Goal: Task Accomplishment & Management: Manage account settings

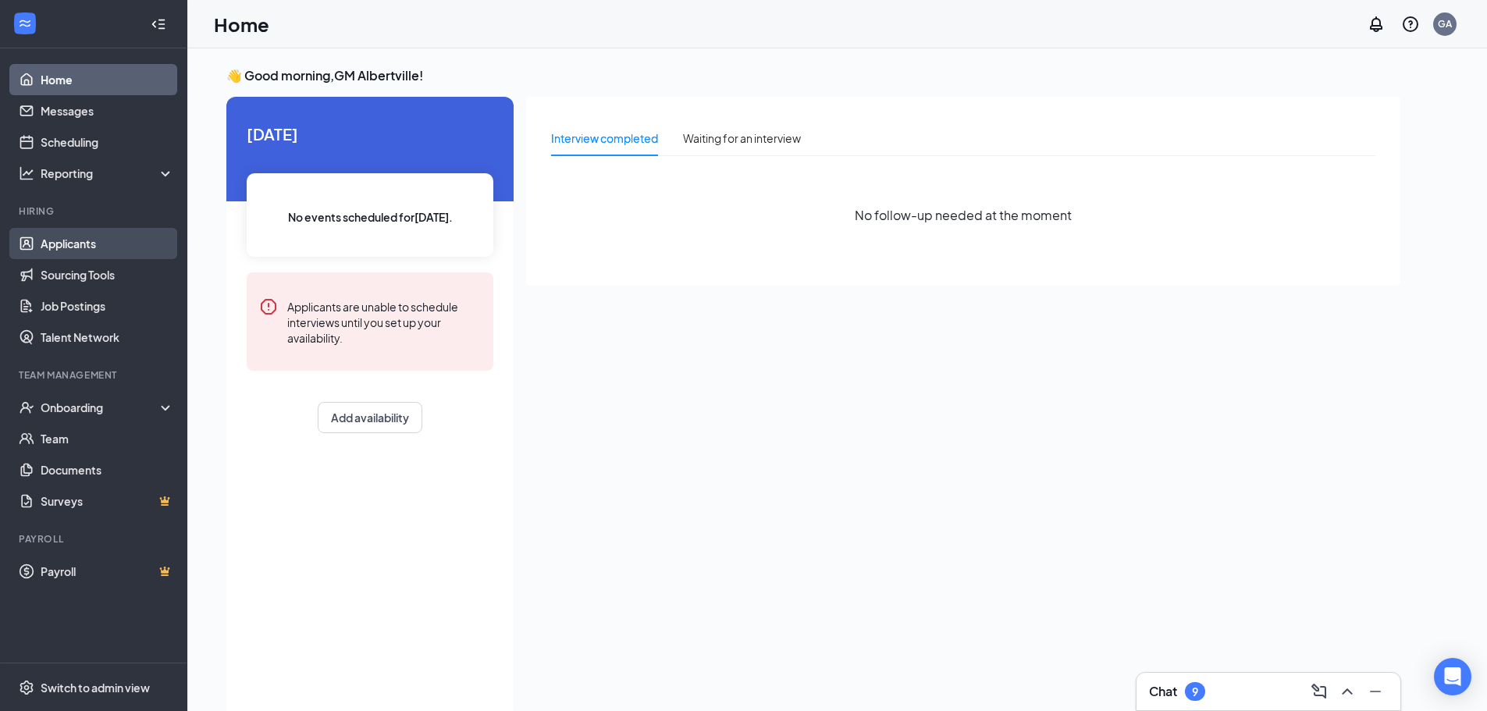
click at [51, 249] on link "Applicants" at bounding box center [107, 243] width 133 height 31
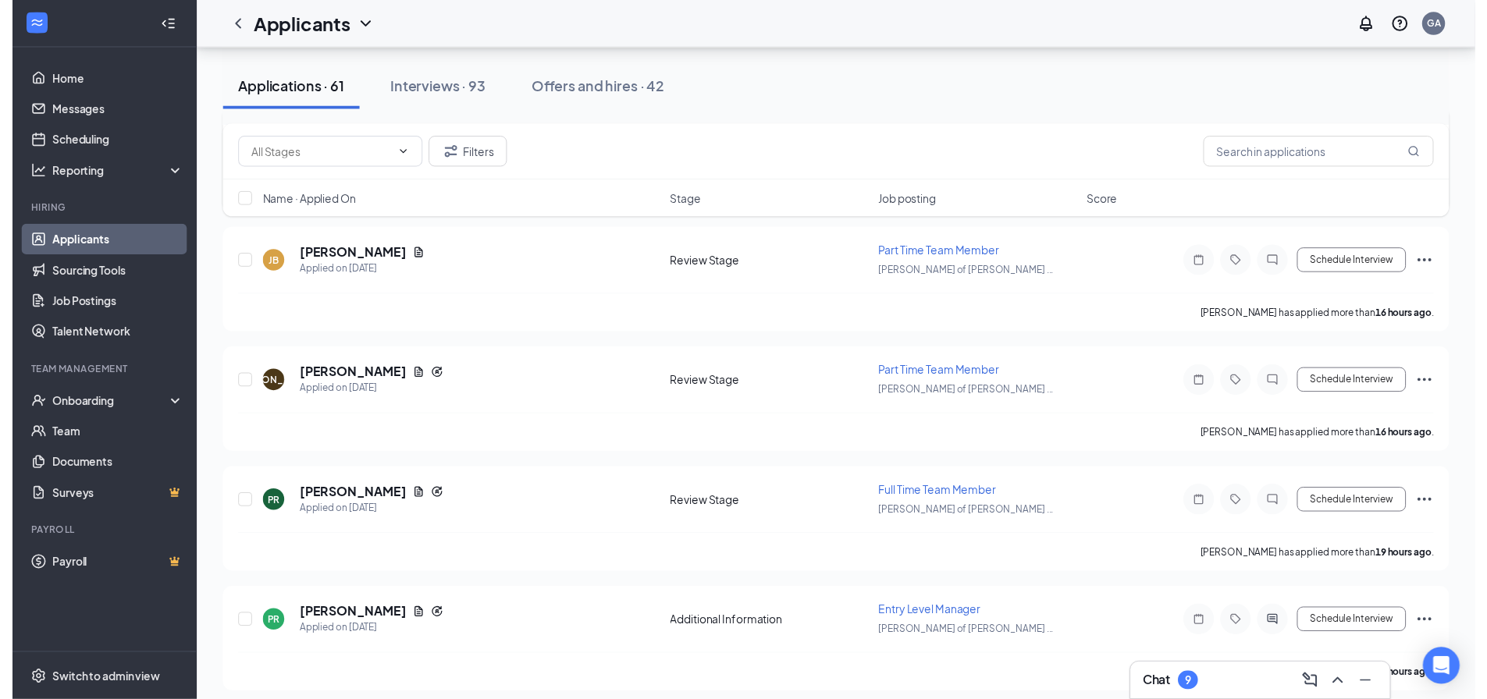
scroll to position [858, 0]
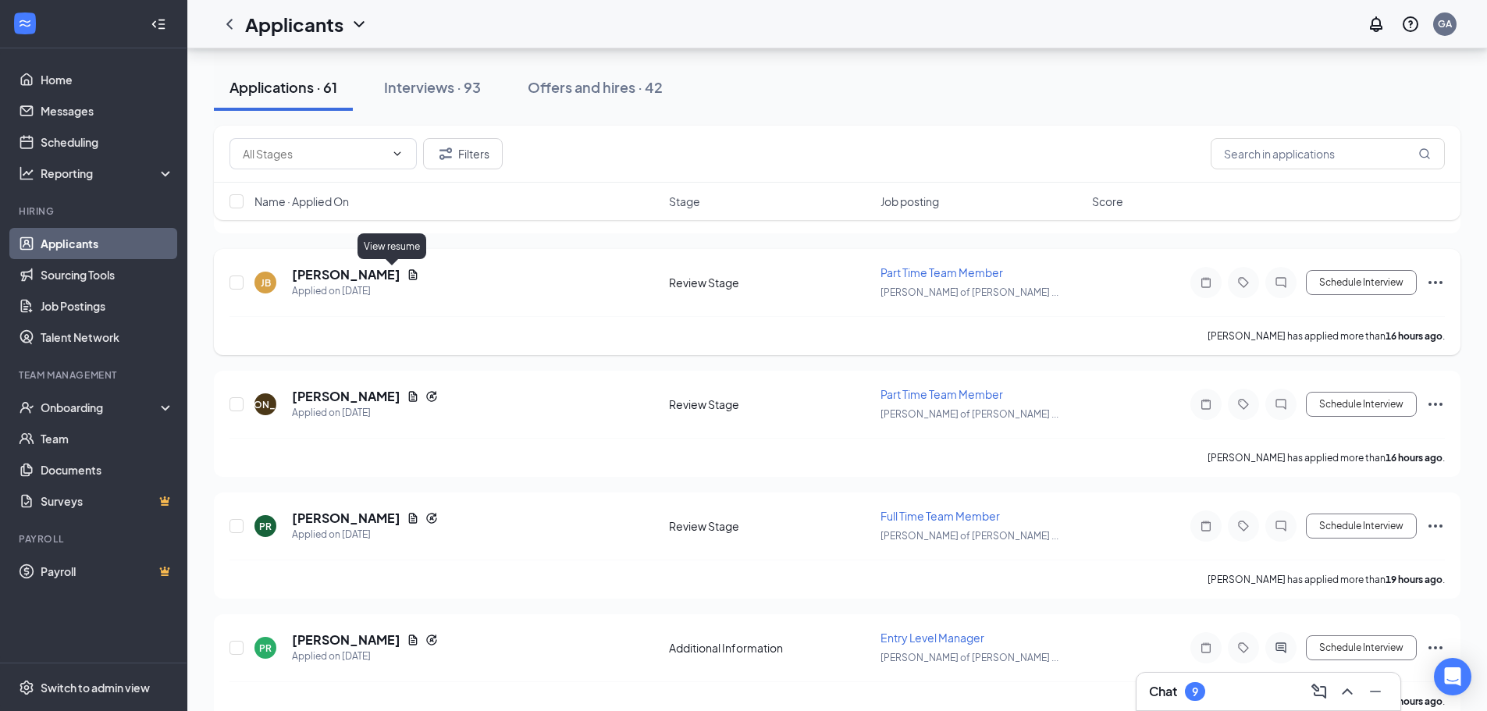
click at [409, 275] on icon "Document" at bounding box center [413, 274] width 9 height 10
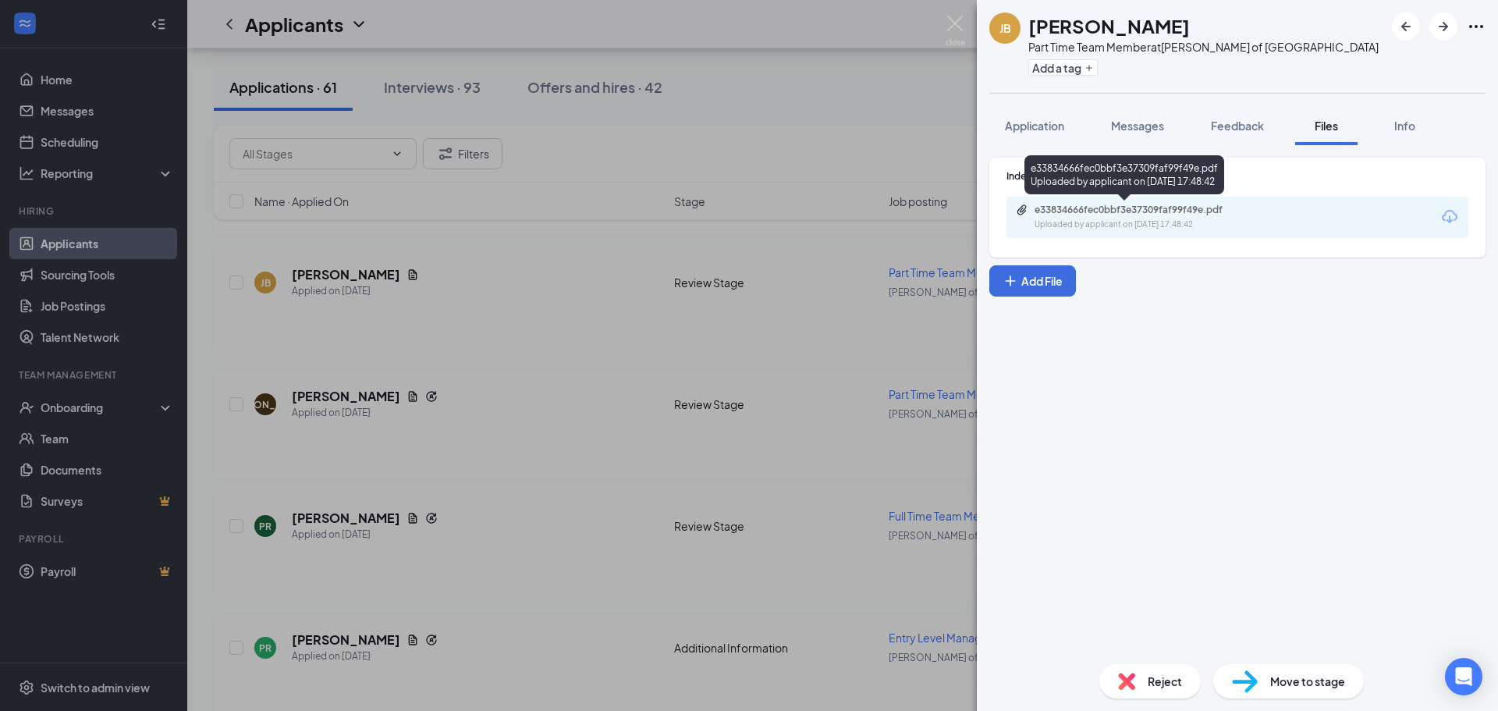
click at [1071, 215] on div "e33834666fec0bbf3e37309faf99f49e.pdf" at bounding box center [1144, 210] width 219 height 12
click at [514, 240] on div "[PERSON_NAME] Part Time Team Member at [GEOGRAPHIC_DATA][PERSON_NAME] of Albert…" at bounding box center [749, 355] width 1498 height 711
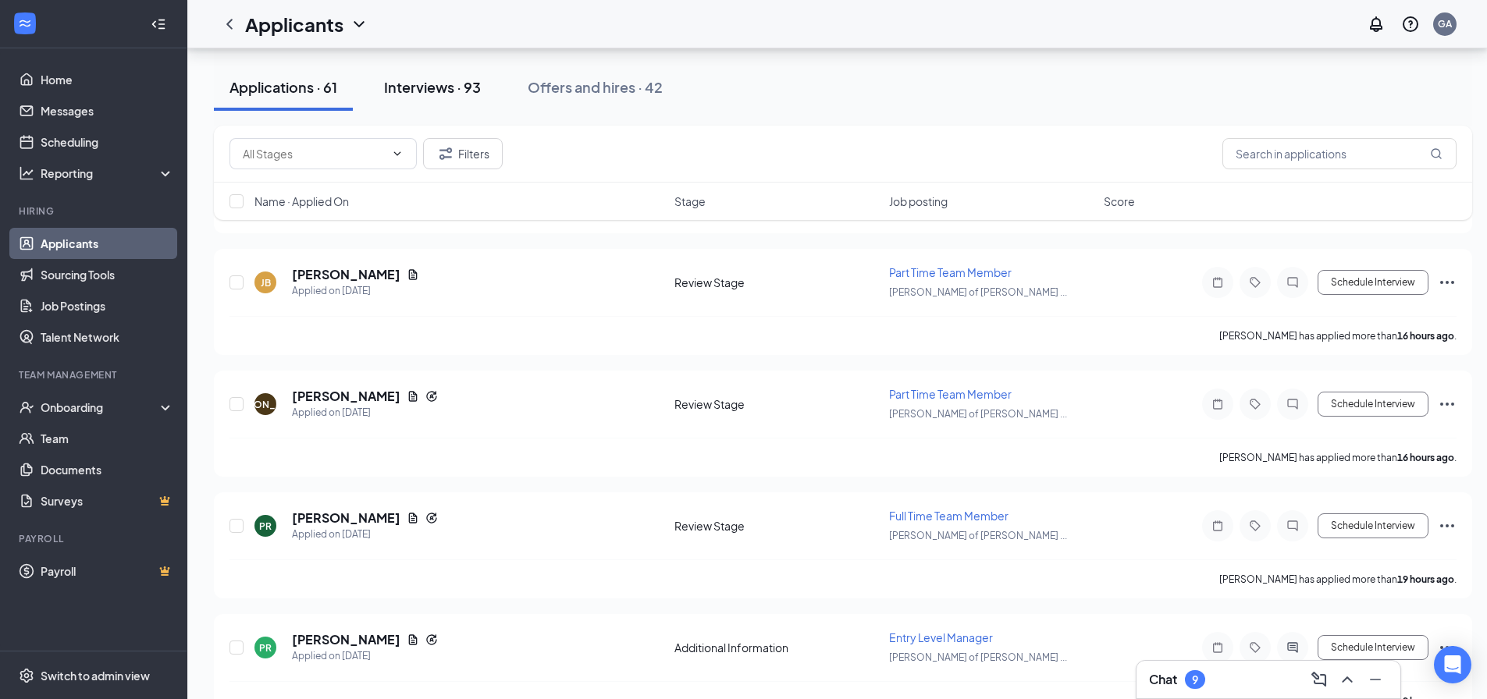
click at [452, 84] on div "Interviews · 93" at bounding box center [432, 87] width 97 height 20
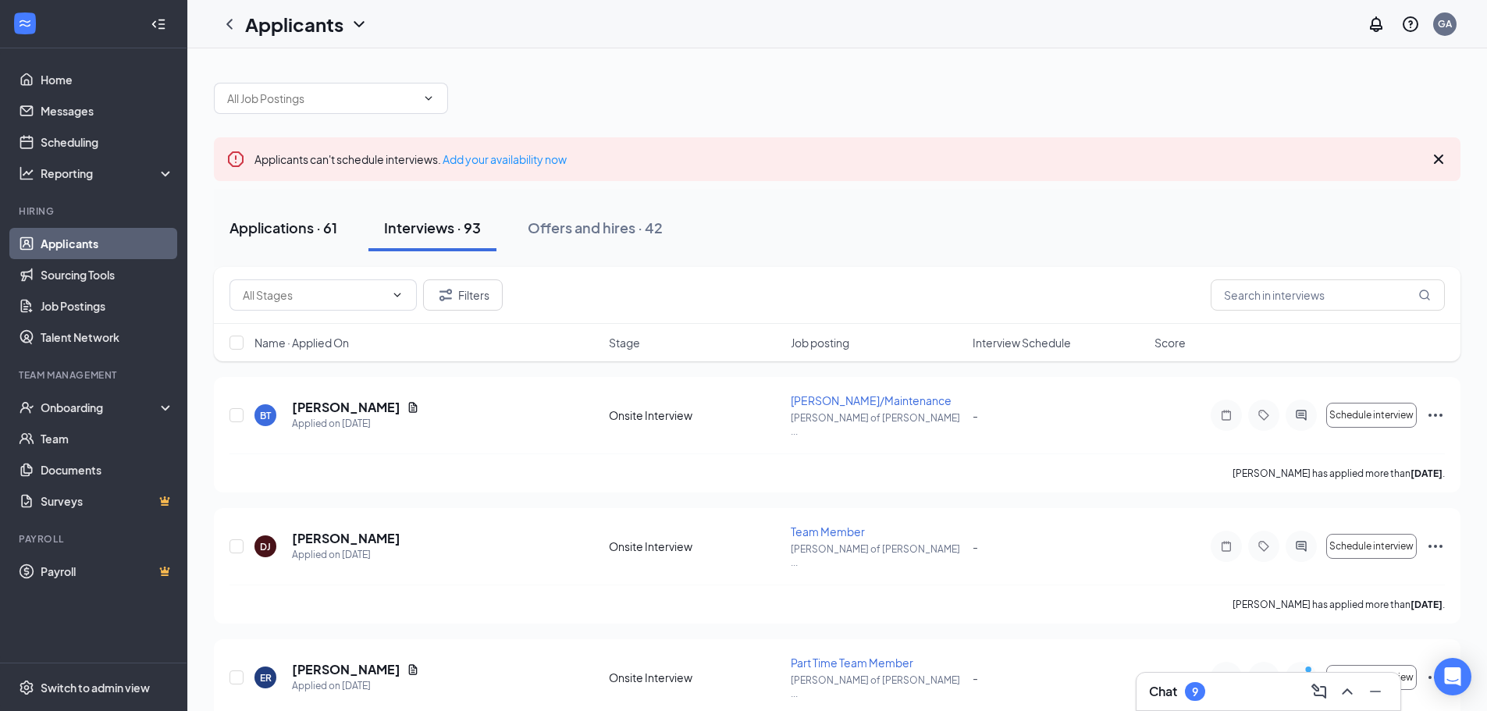
click at [300, 219] on div "Applications · 61" at bounding box center [283, 228] width 108 height 20
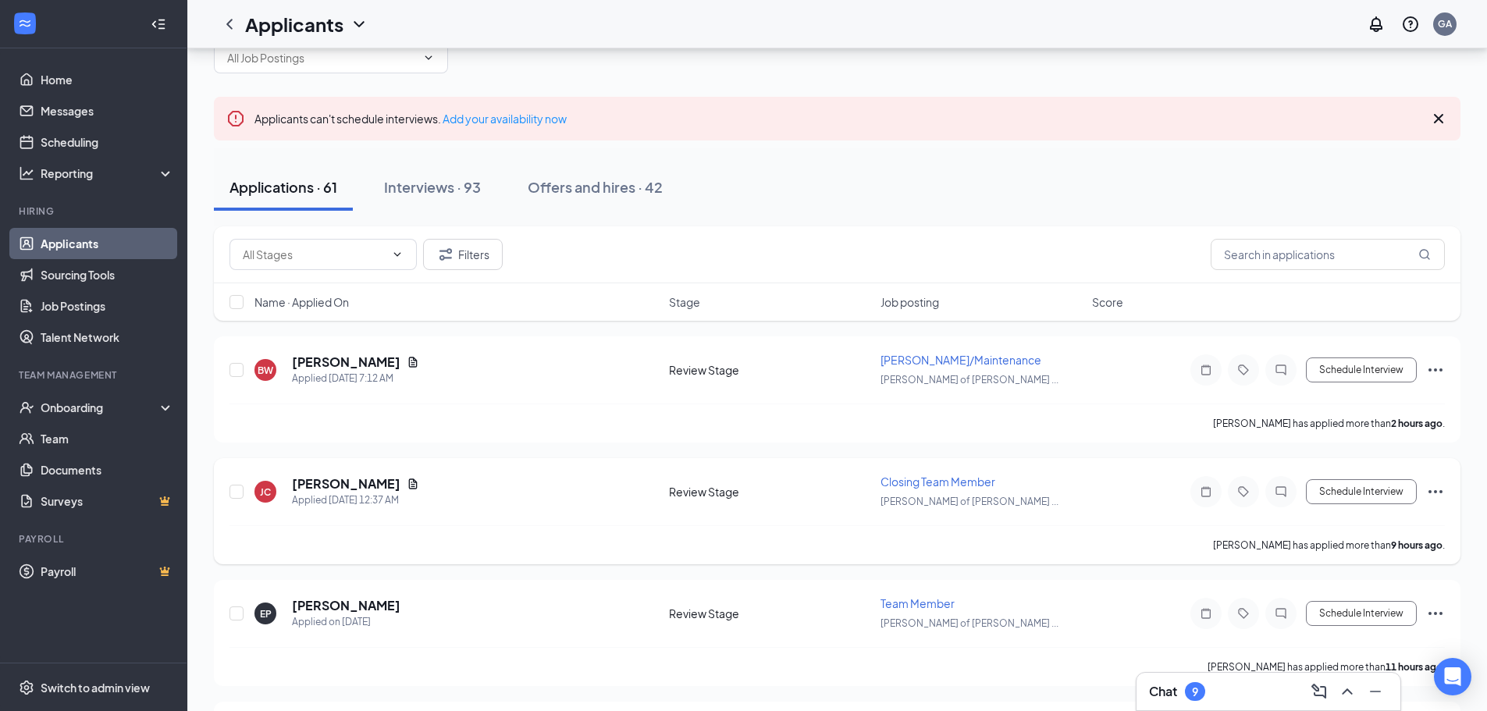
scroll to position [78, 0]
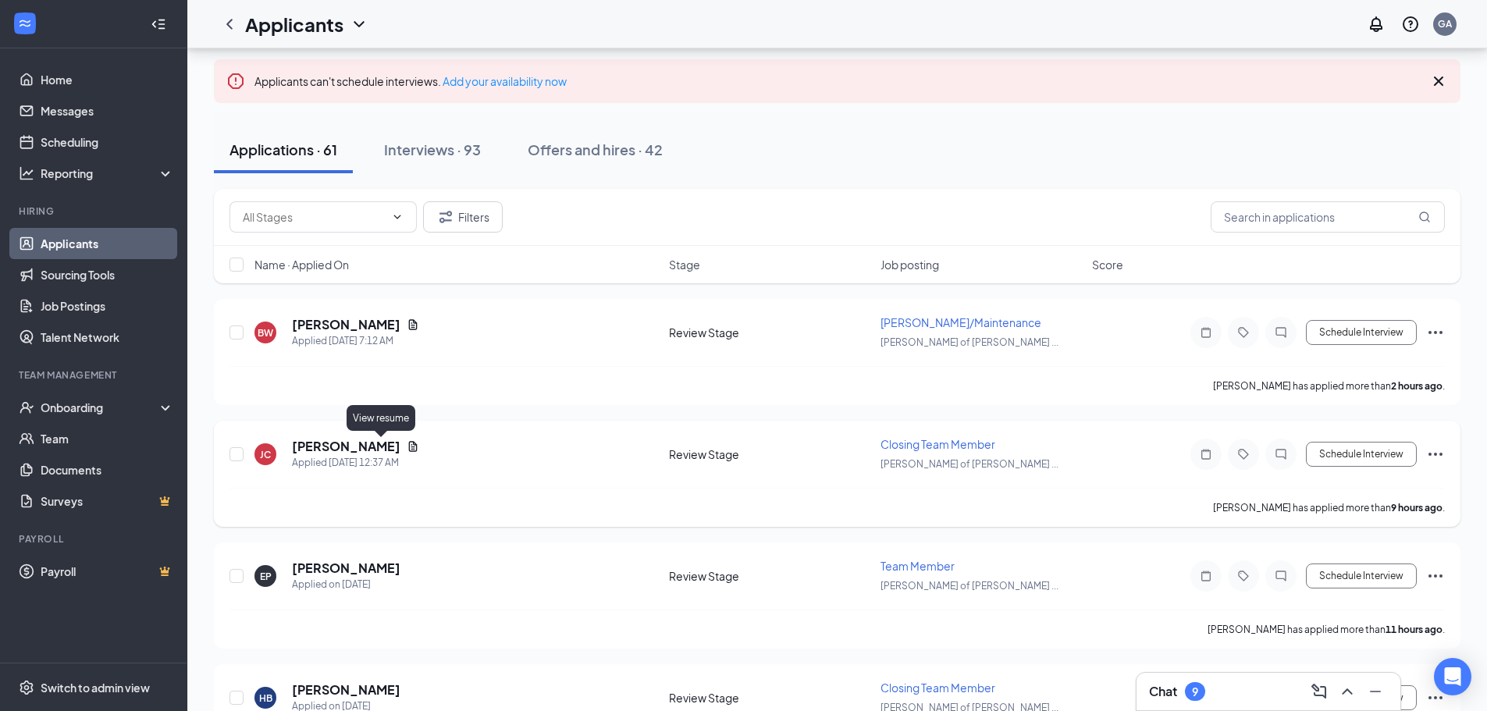
click at [407, 446] on icon "Document" at bounding box center [413, 446] width 12 height 12
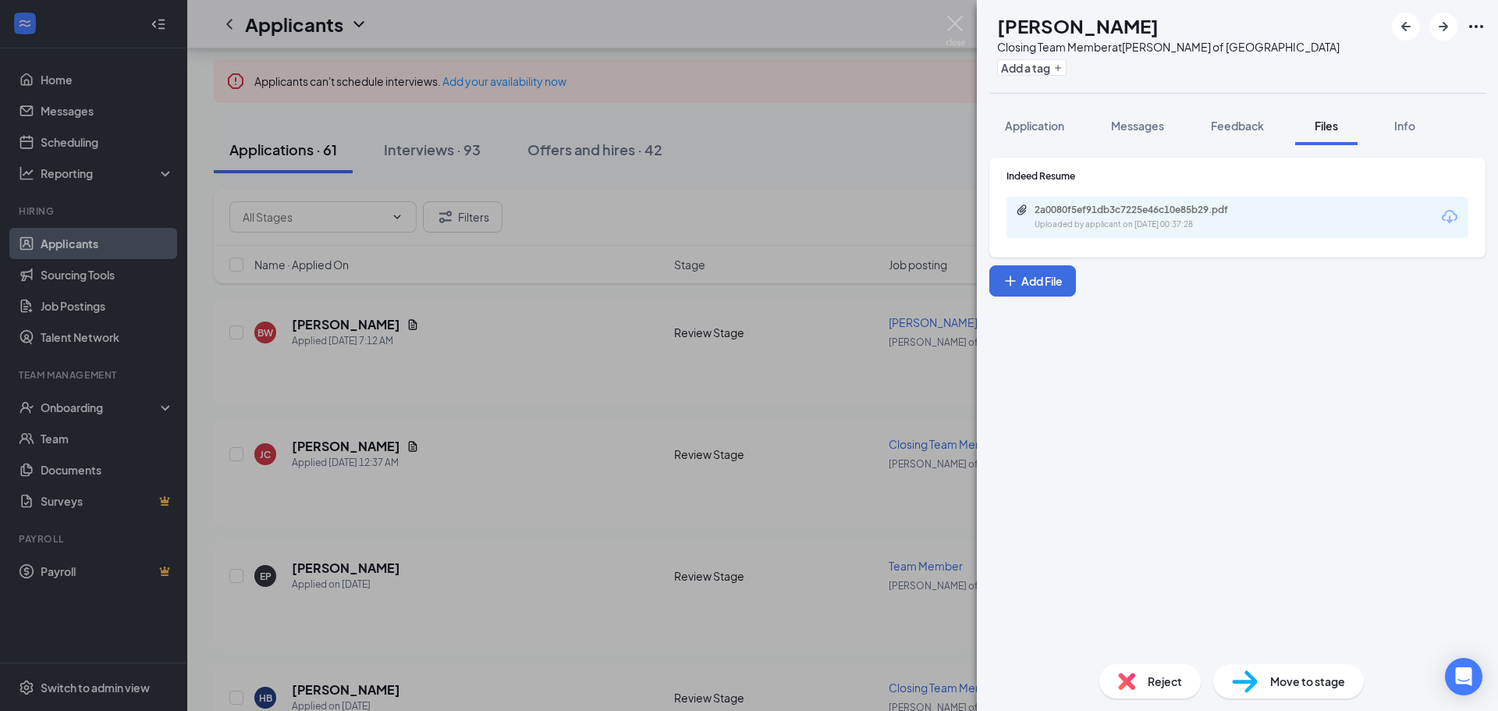
click at [1108, 239] on div "Indeed Resume 2a0080f5ef91db3c7225e46c10e85b29.pdf Uploaded by applicant on [DA…" at bounding box center [1238, 208] width 496 height 100
click at [1119, 226] on div "Uploaded by applicant on [DATE] 00:37:28" at bounding box center [1152, 225] width 234 height 12
click at [794, 388] on div "[PERSON_NAME] Closing Team Member at [PERSON_NAME] of Albertville Add a tag App…" at bounding box center [749, 355] width 1498 height 711
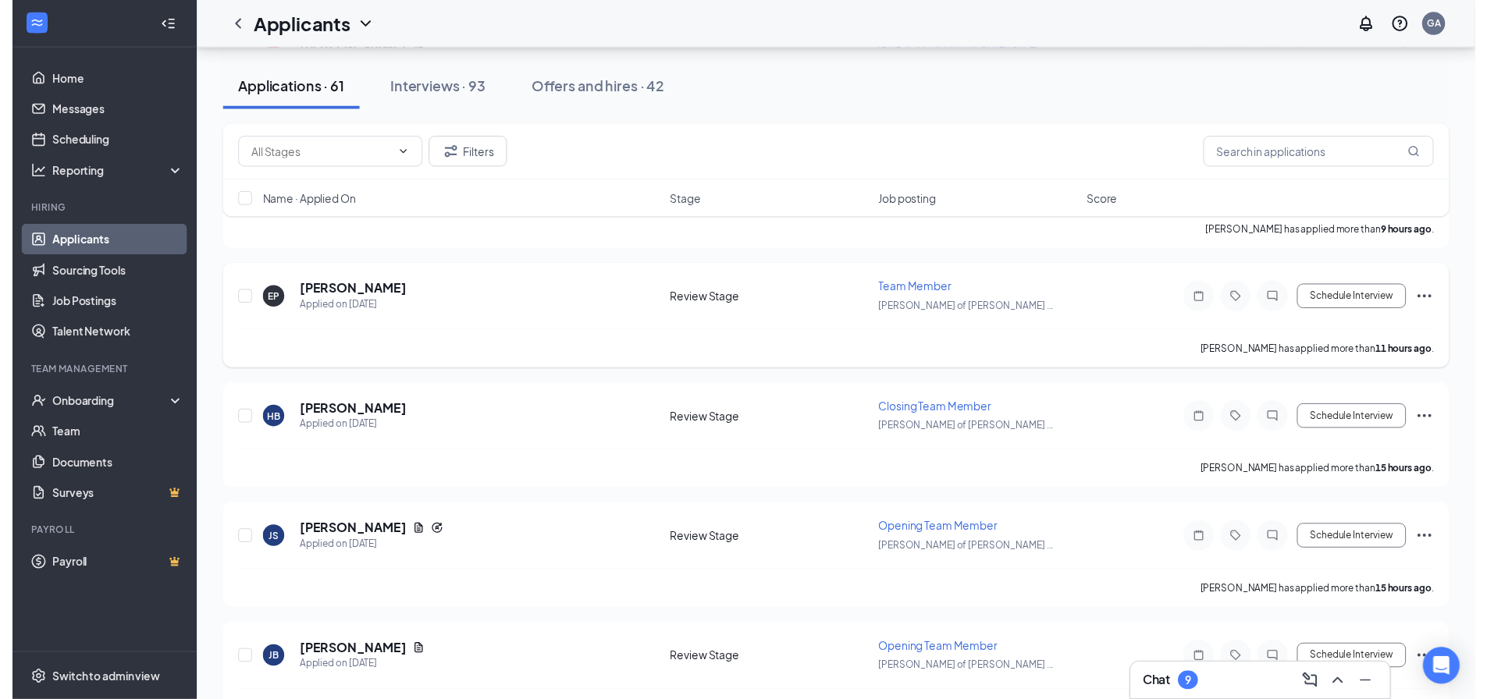
scroll to position [468, 0]
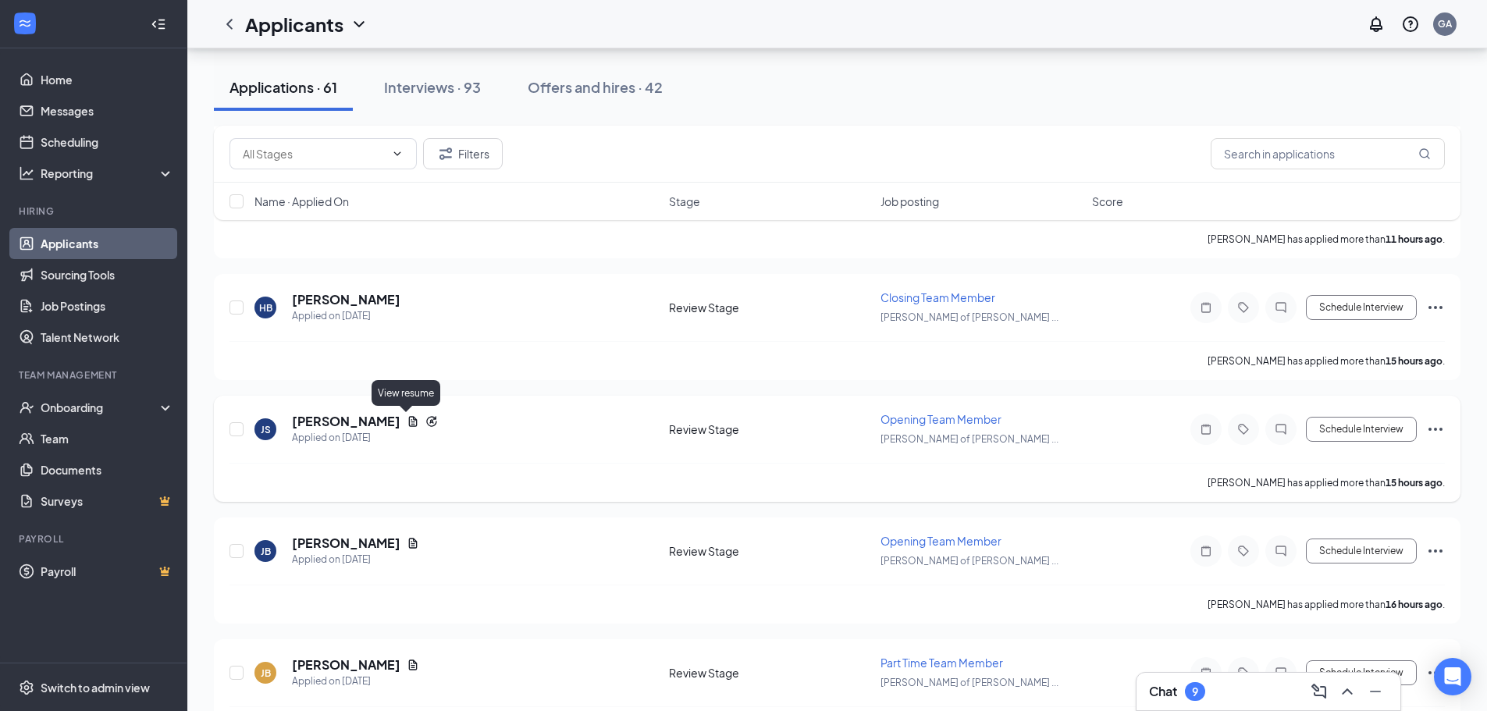
click at [409, 421] on icon "Document" at bounding box center [413, 421] width 9 height 10
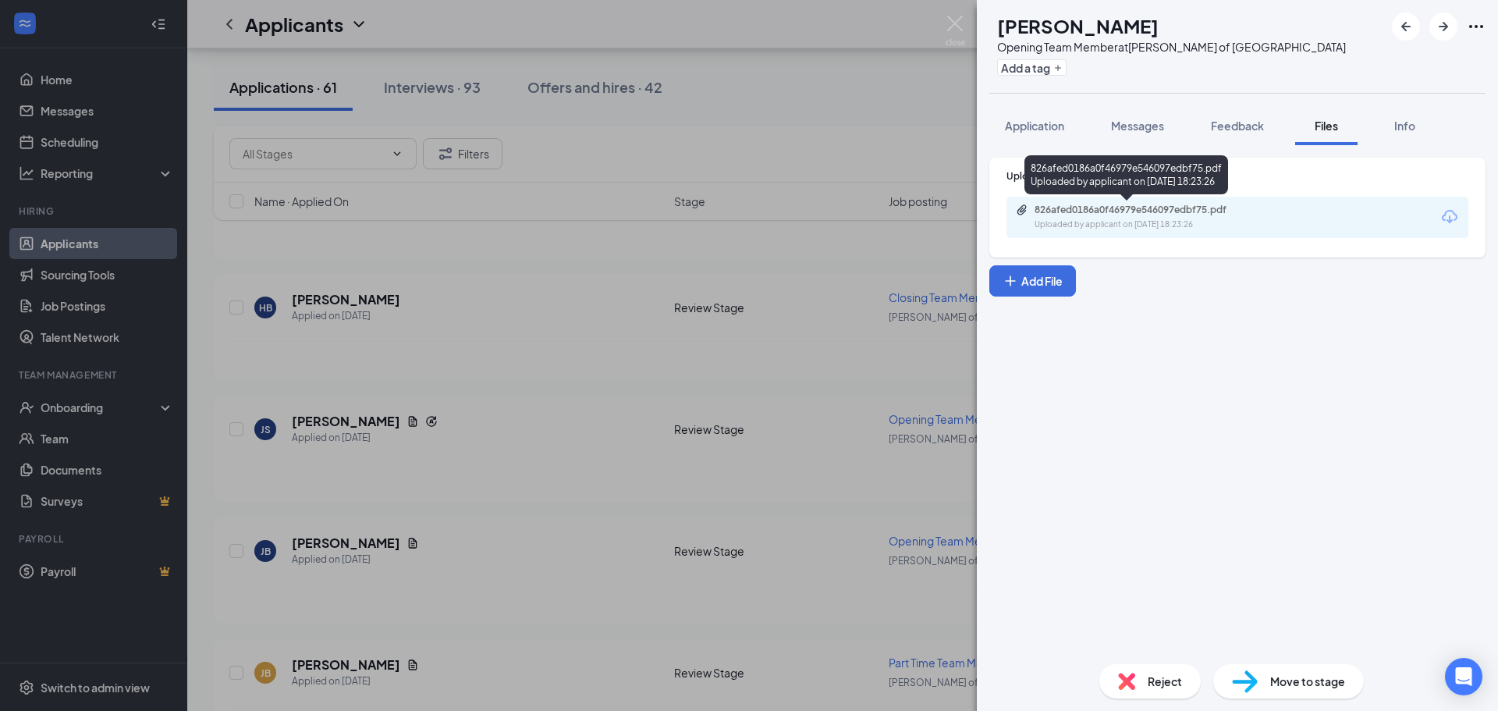
click at [1192, 226] on div "Uploaded by applicant on [DATE] 18:23:26" at bounding box center [1152, 225] width 234 height 12
click at [539, 603] on div "JS [PERSON_NAME] Opening Team Member at [GEOGRAPHIC_DATA][PERSON_NAME] of [GEOG…" at bounding box center [749, 355] width 1498 height 711
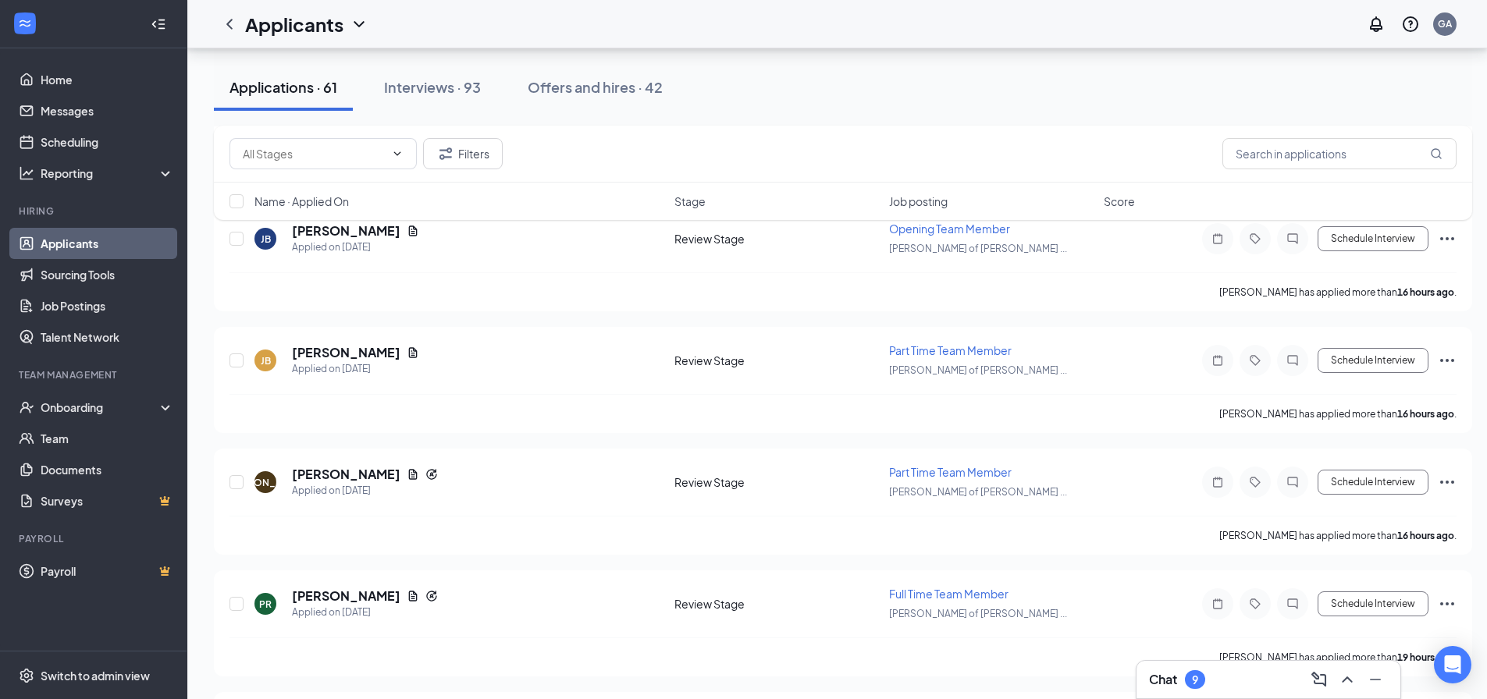
scroll to position [858, 0]
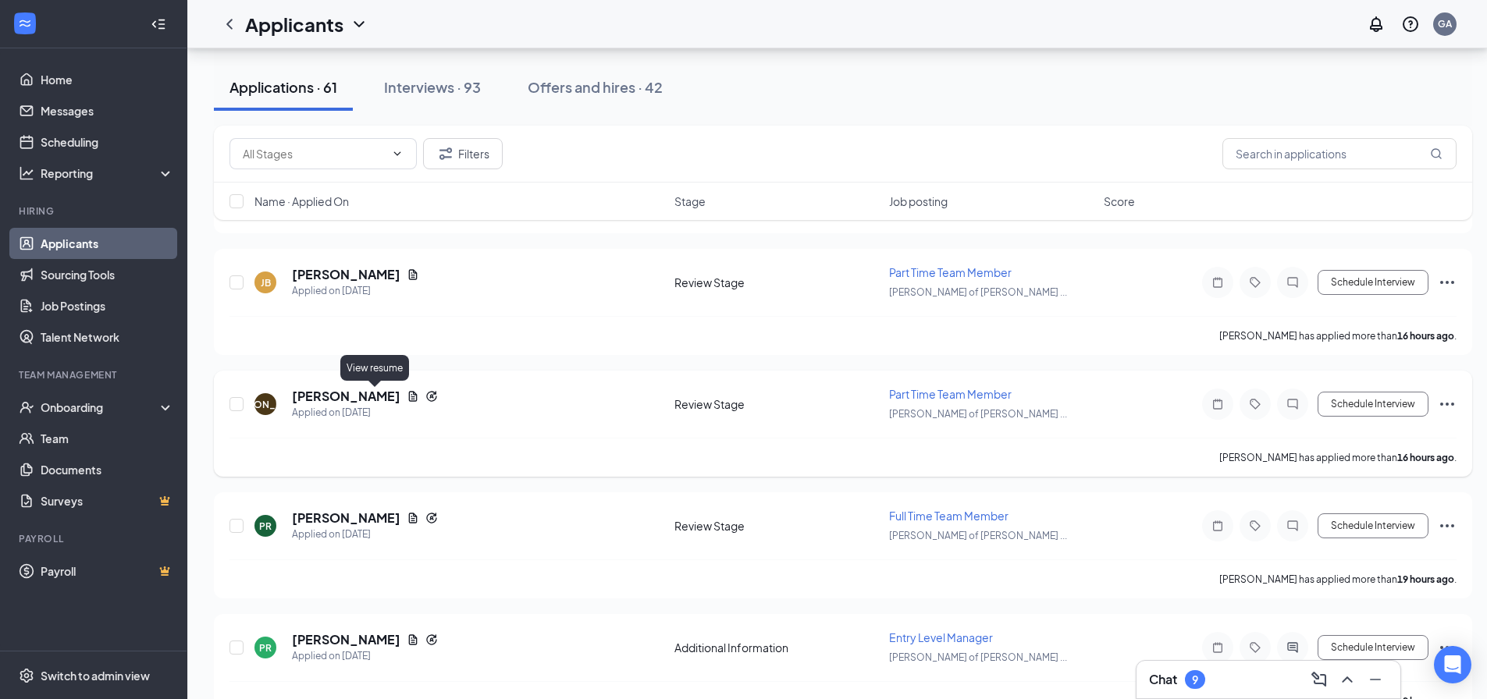
click at [409, 399] on icon "Document" at bounding box center [413, 396] width 9 height 10
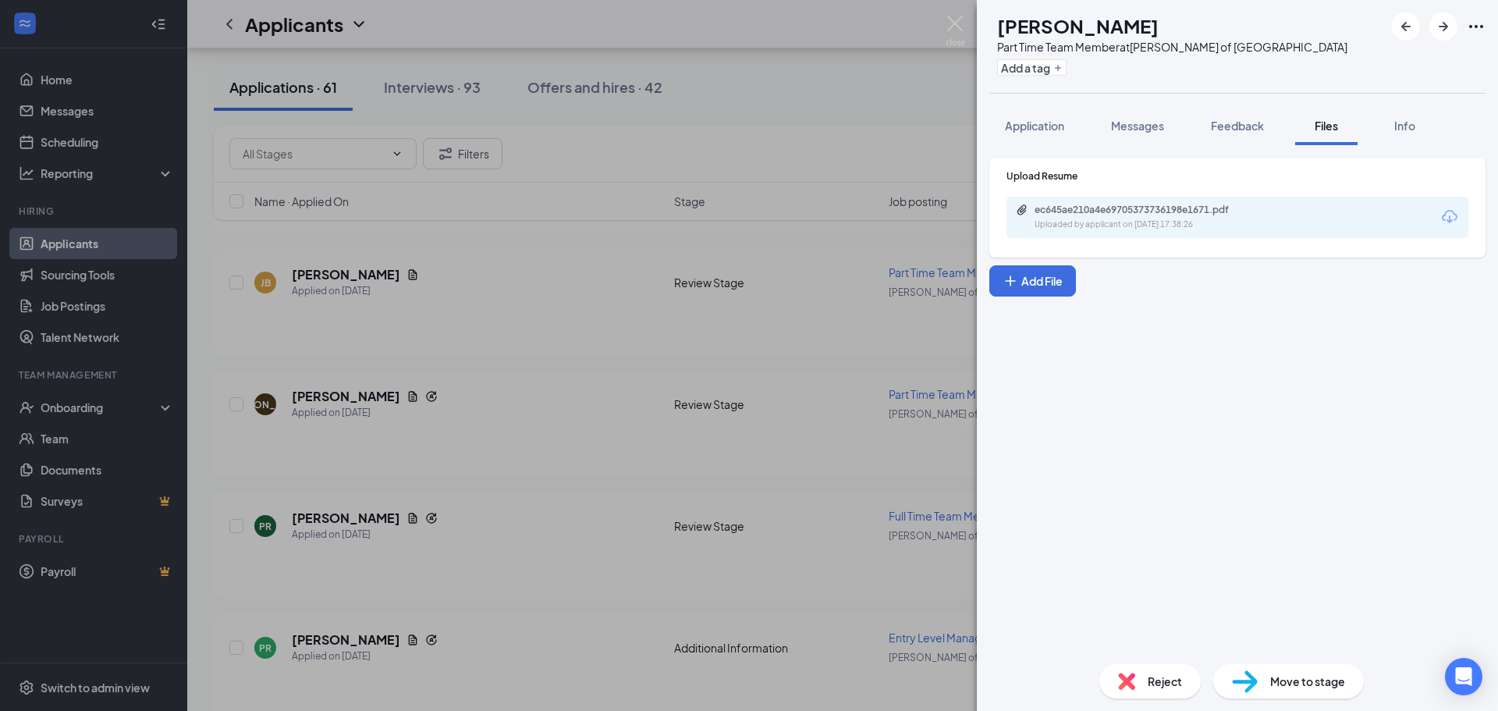
click at [1239, 201] on div "ec645ae210a4e69705373736198e1671.pdf Uploaded by applicant on [DATE] 17:38:26" at bounding box center [1238, 217] width 462 height 41
click at [1227, 204] on div "ec645ae210a4e69705373736198e1671.pdf" at bounding box center [1144, 210] width 219 height 12
click at [593, 303] on div "[PERSON_NAME] Part Time Team Member at [GEOGRAPHIC_DATA][PERSON_NAME] of Albert…" at bounding box center [749, 355] width 1498 height 711
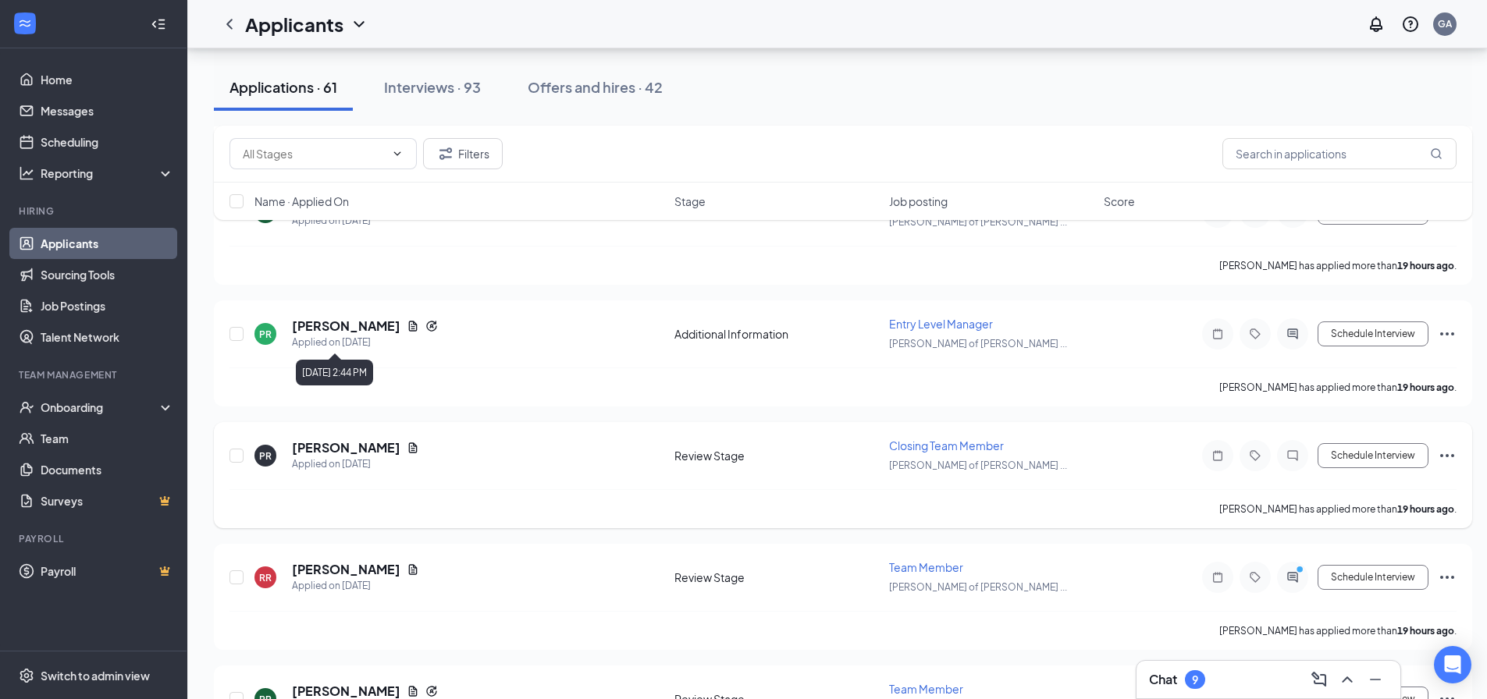
scroll to position [1249, 0]
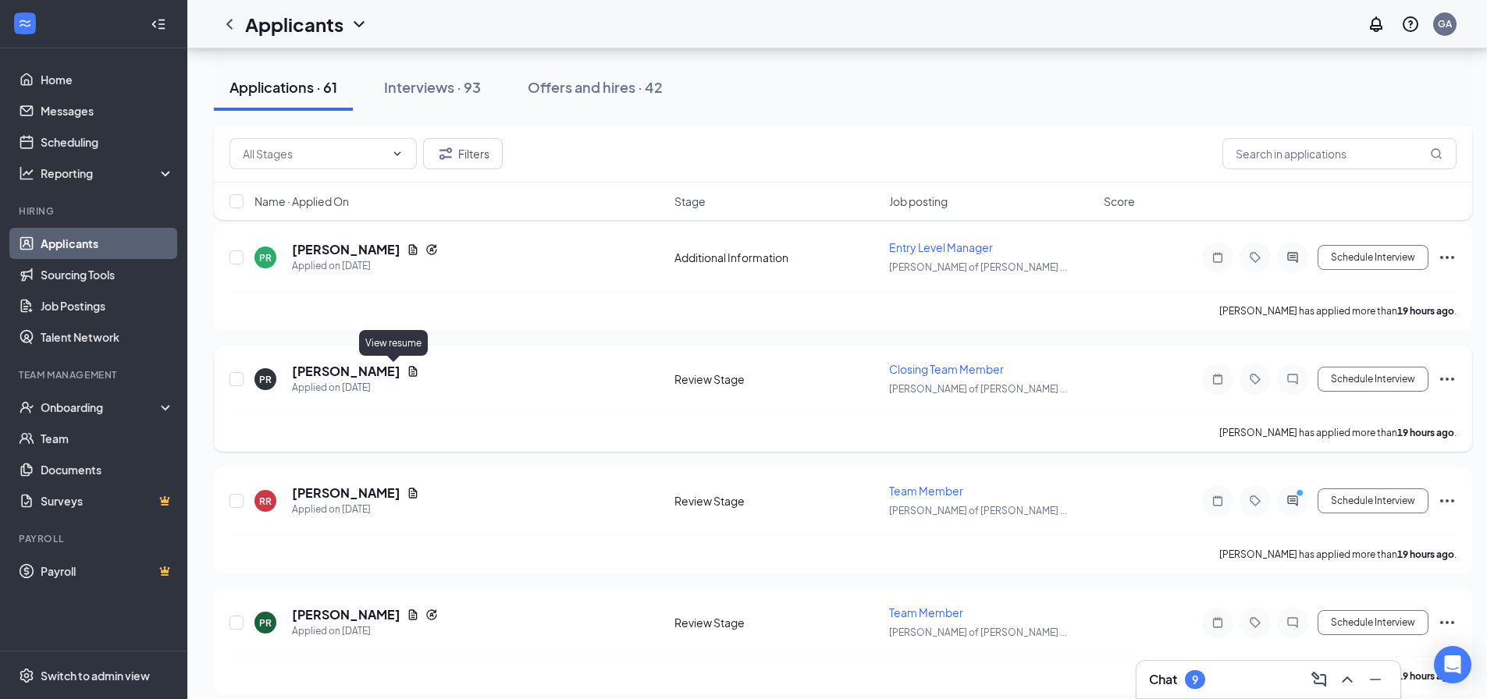
click at [407, 366] on icon "Document" at bounding box center [413, 371] width 12 height 12
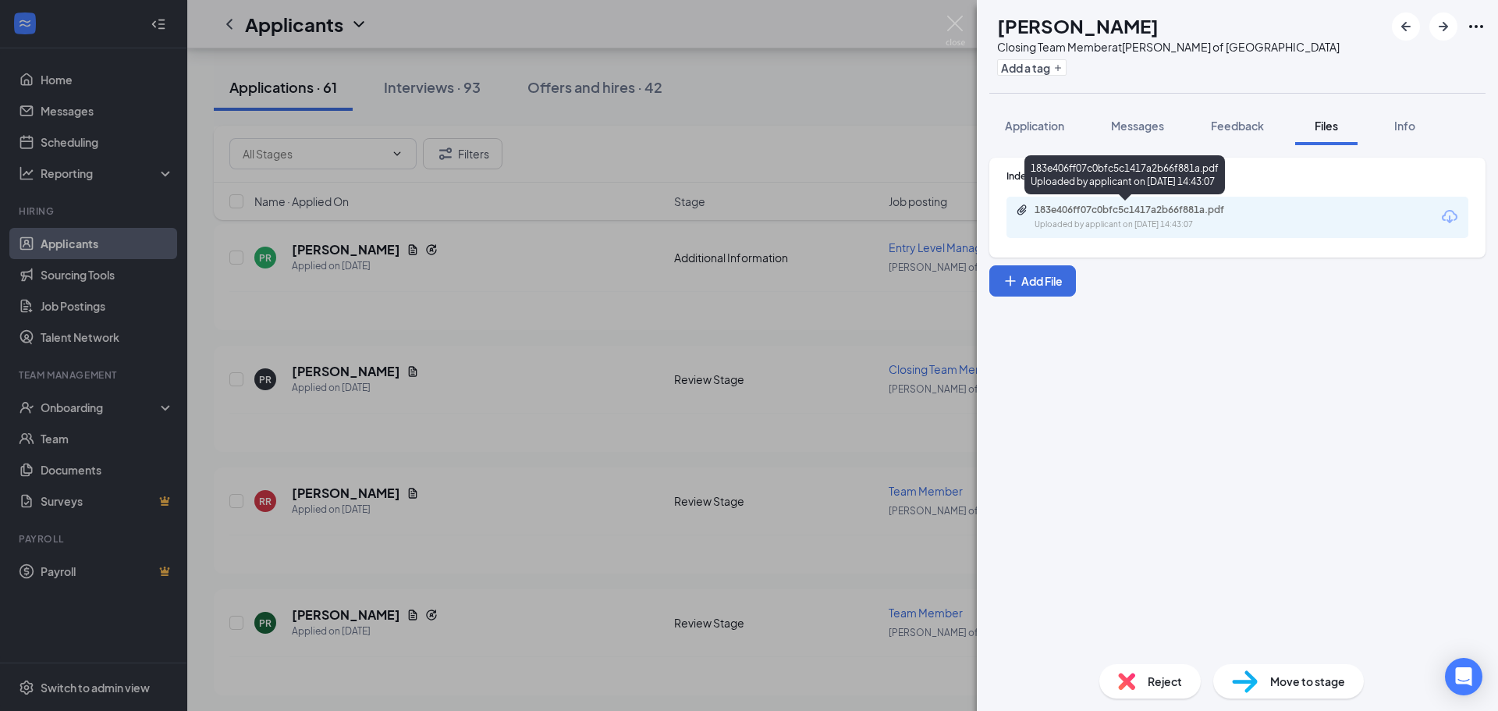
click at [1165, 204] on div "183e406ff07c0bfc5c1417a2b66f881a.pdf" at bounding box center [1144, 210] width 219 height 12
click at [641, 496] on div "PR [PERSON_NAME] Closing Team Member at [PERSON_NAME] of Albertville Add a tag …" at bounding box center [749, 355] width 1498 height 711
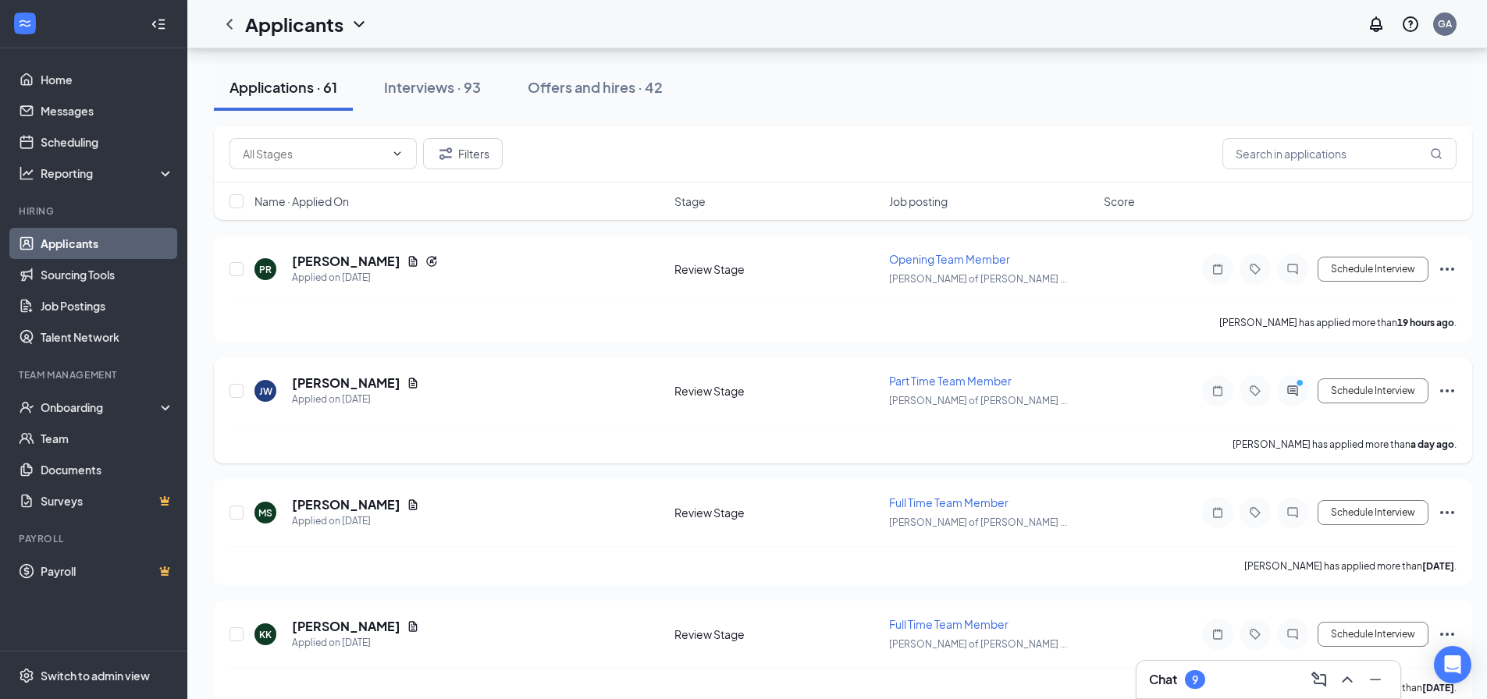
scroll to position [1873, 0]
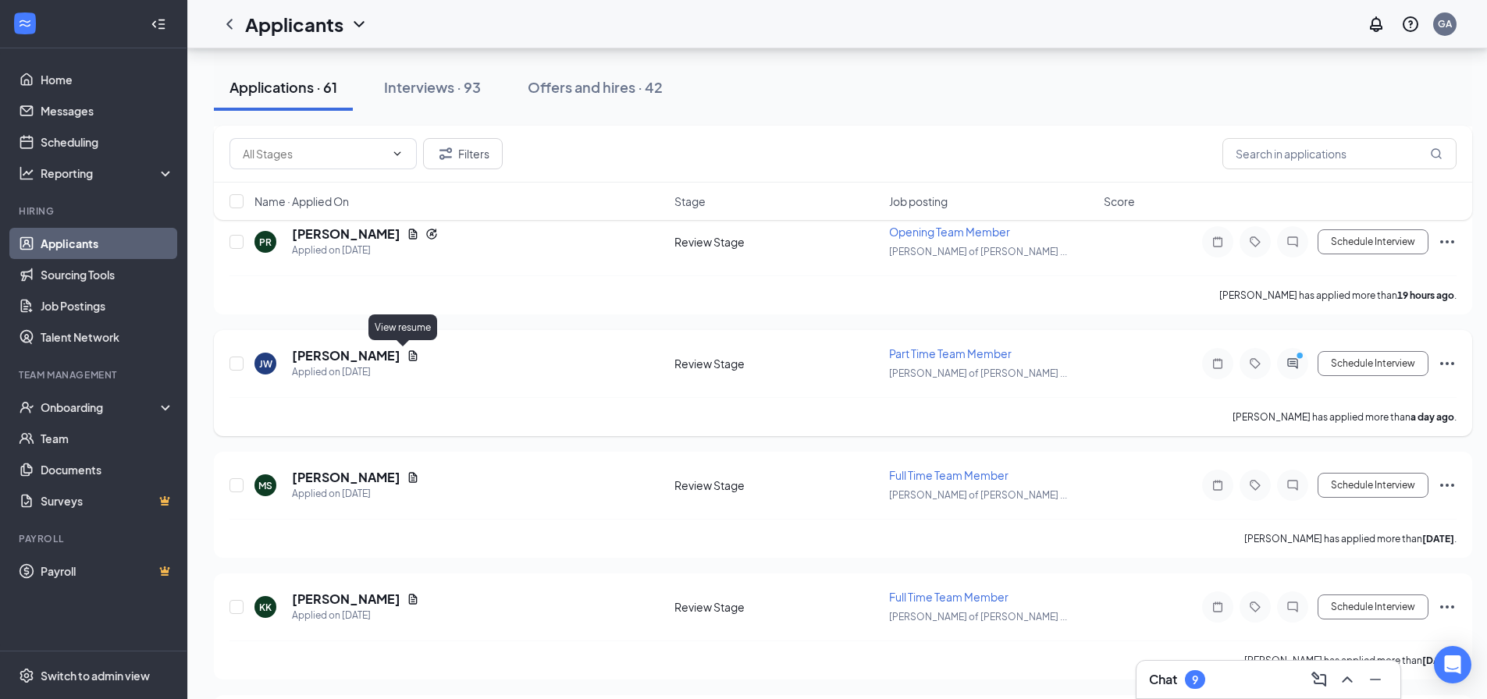
click at [407, 359] on icon "Document" at bounding box center [413, 356] width 12 height 12
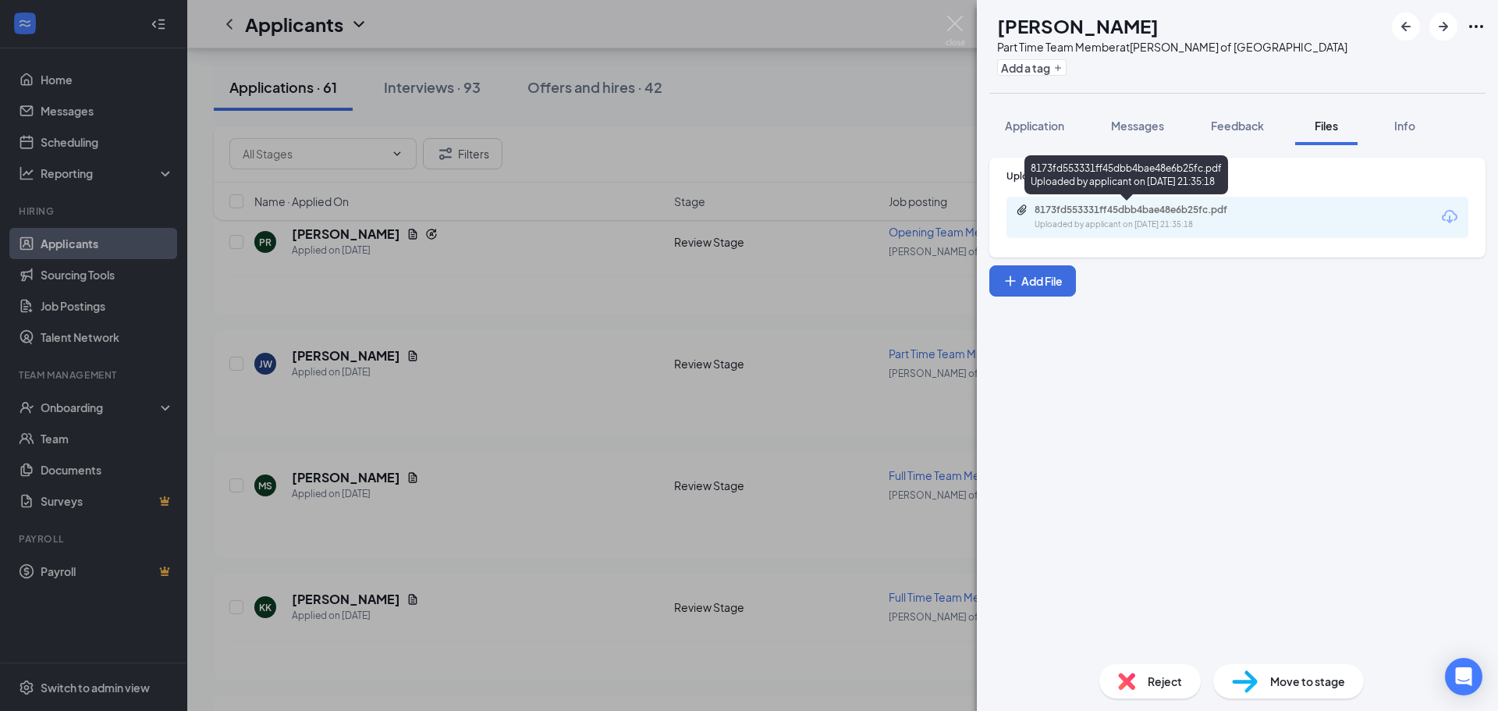
click at [1164, 220] on div "Uploaded by applicant on [DATE] 21:35:18" at bounding box center [1152, 225] width 234 height 12
click at [663, 257] on div "[PERSON_NAME] Part Time Team Member at [GEOGRAPHIC_DATA][PERSON_NAME] of Albert…" at bounding box center [749, 355] width 1498 height 711
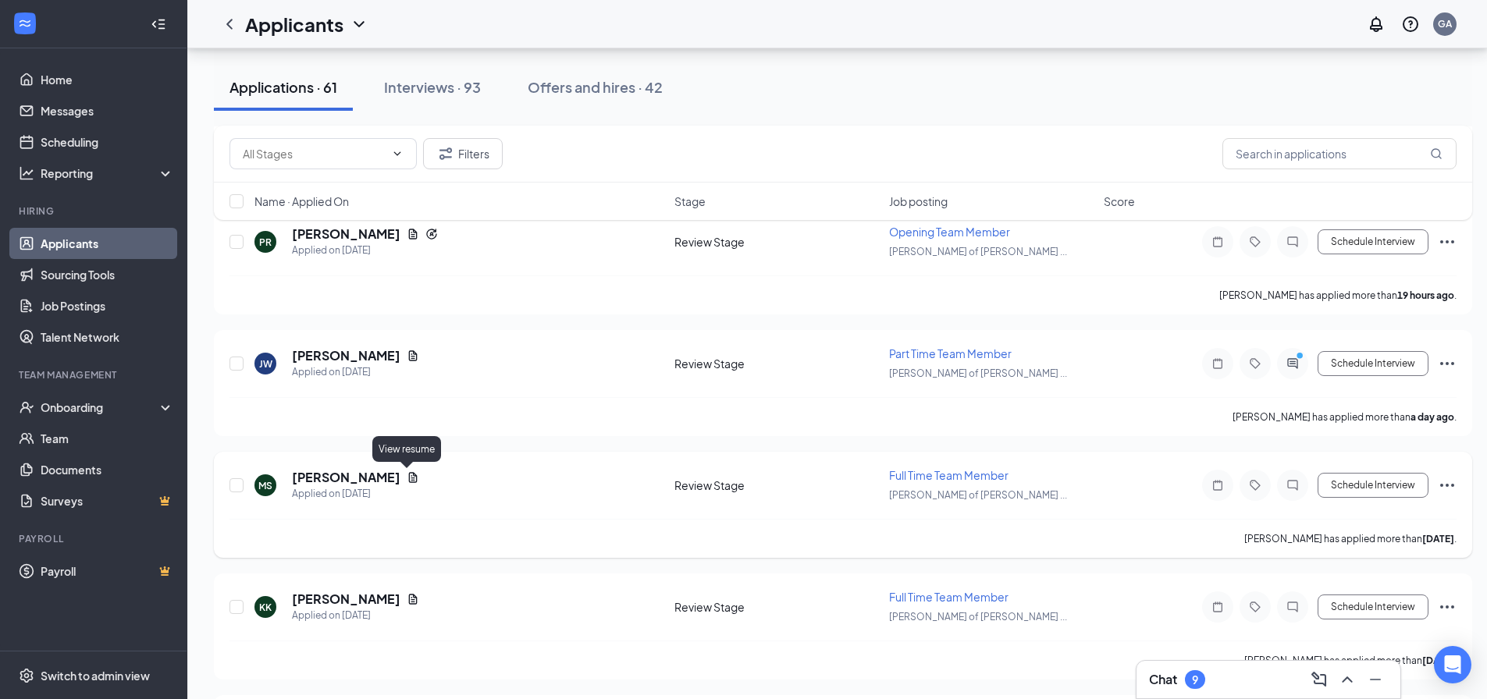
click at [407, 472] on icon "Document" at bounding box center [413, 477] width 12 height 12
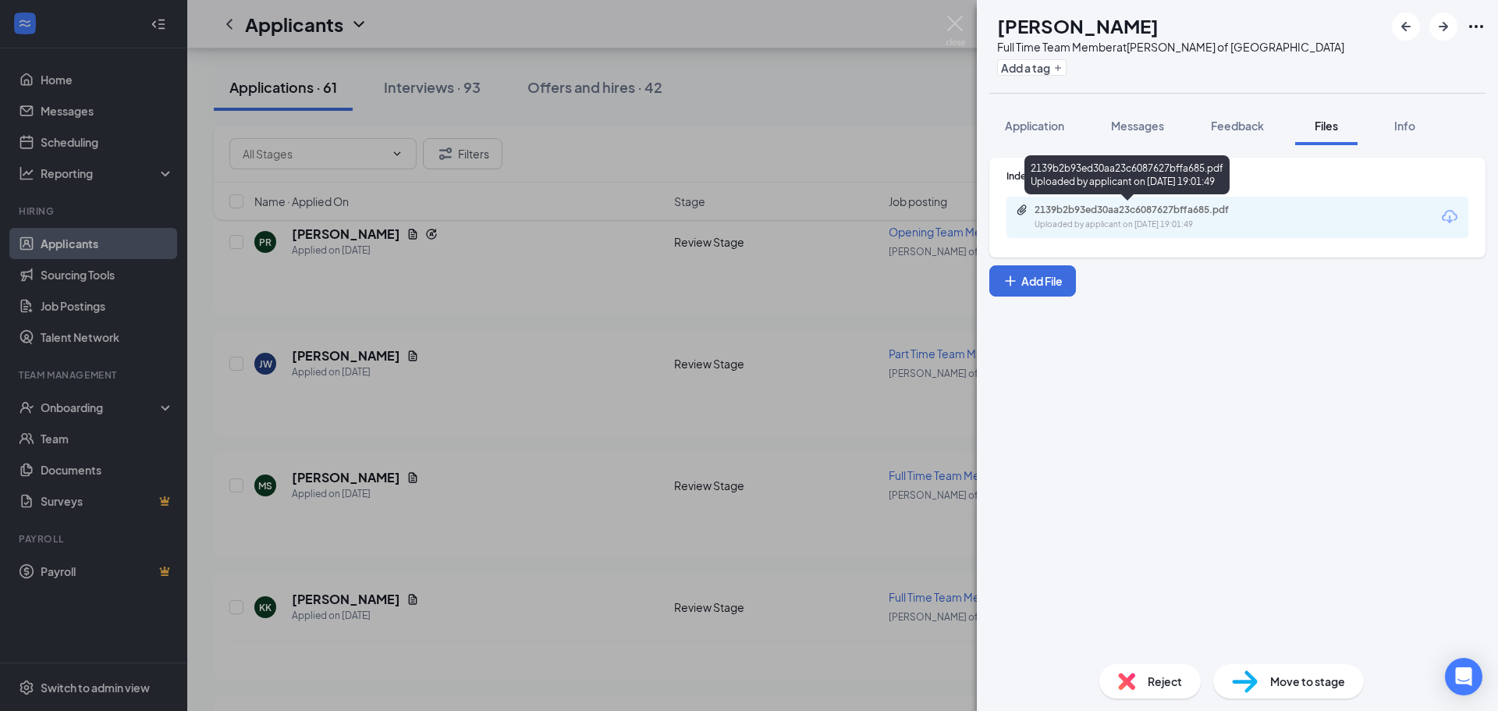
click at [1118, 218] on div "2139b2b93ed30aa23c6087627bffa685.pdf Uploaded by applicant on [DATE] 19:01:49" at bounding box center [1142, 217] width 253 height 27
click at [745, 251] on div "[PERSON_NAME] Full Time Team Member at [PERSON_NAME] of Albertville Add a tag A…" at bounding box center [749, 355] width 1498 height 711
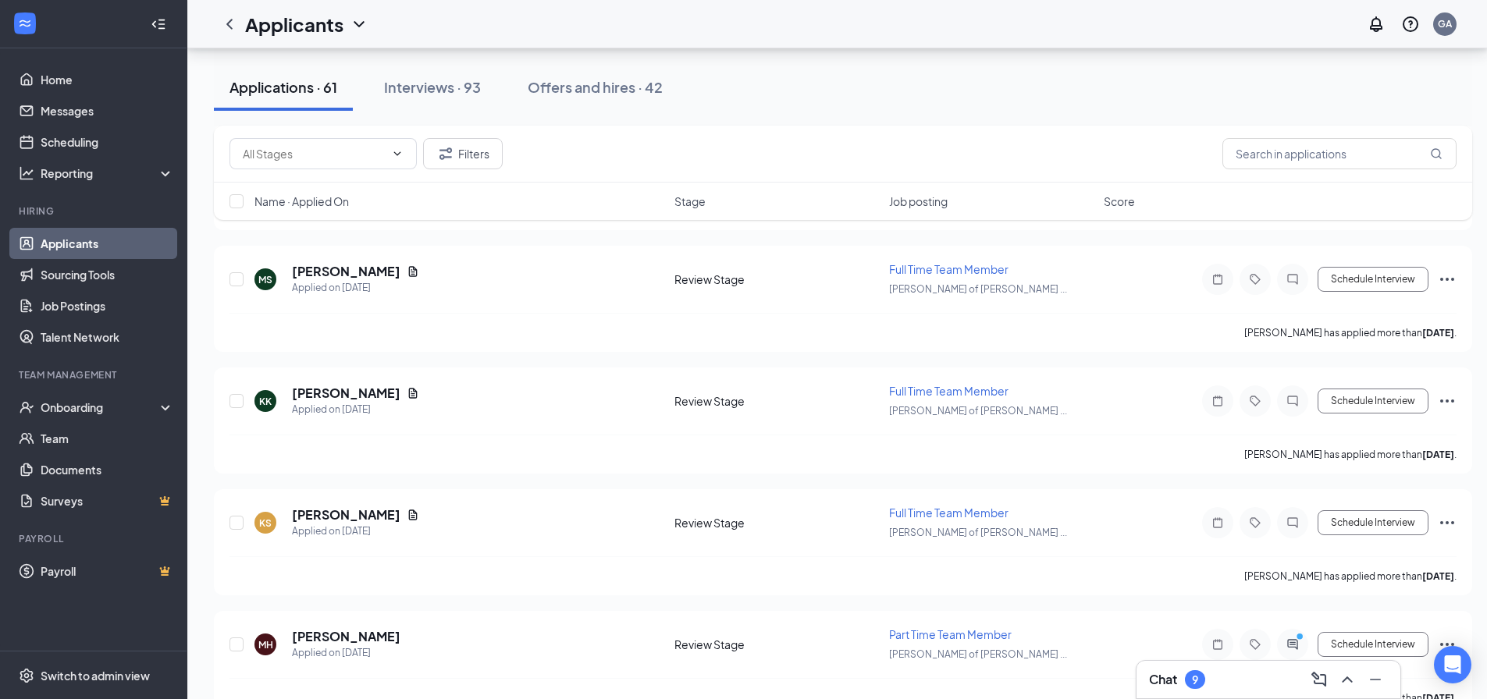
scroll to position [2116, 0]
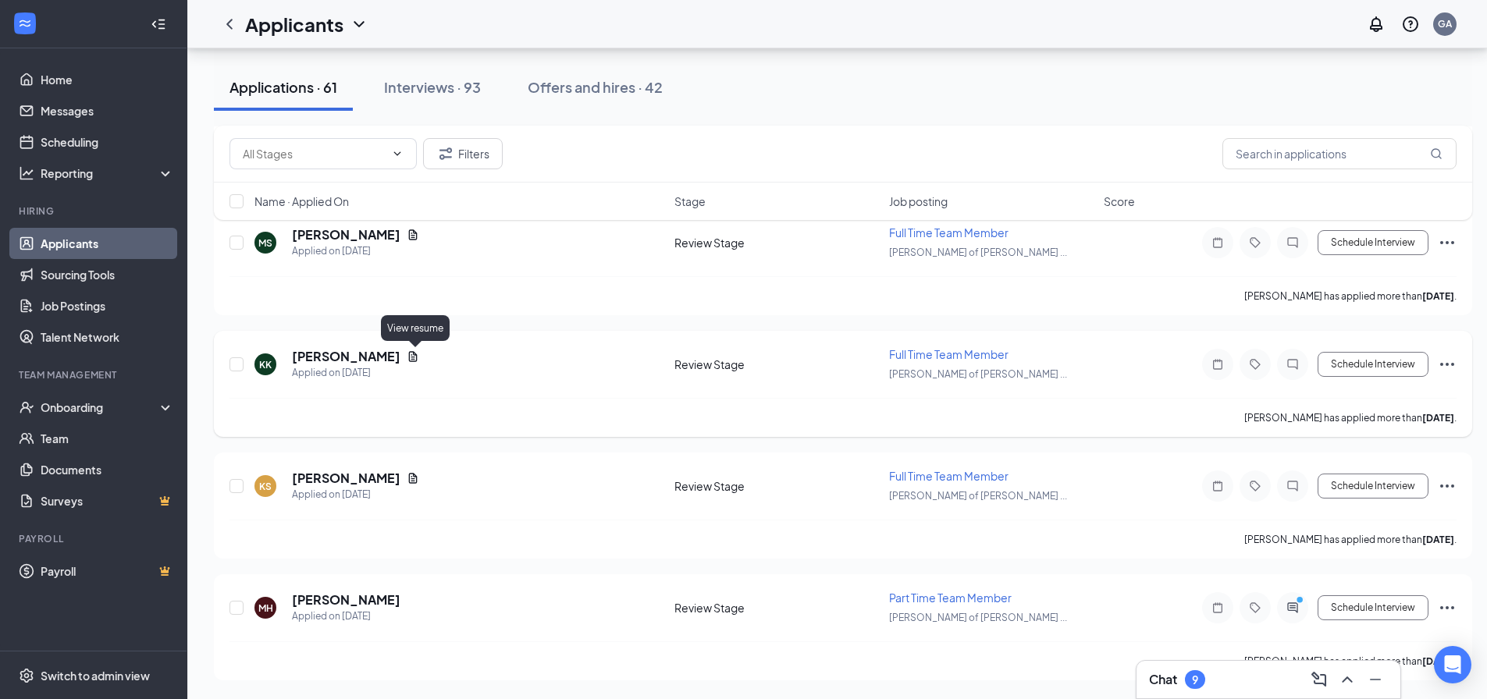
click at [414, 353] on icon "Document" at bounding box center [413, 356] width 12 height 12
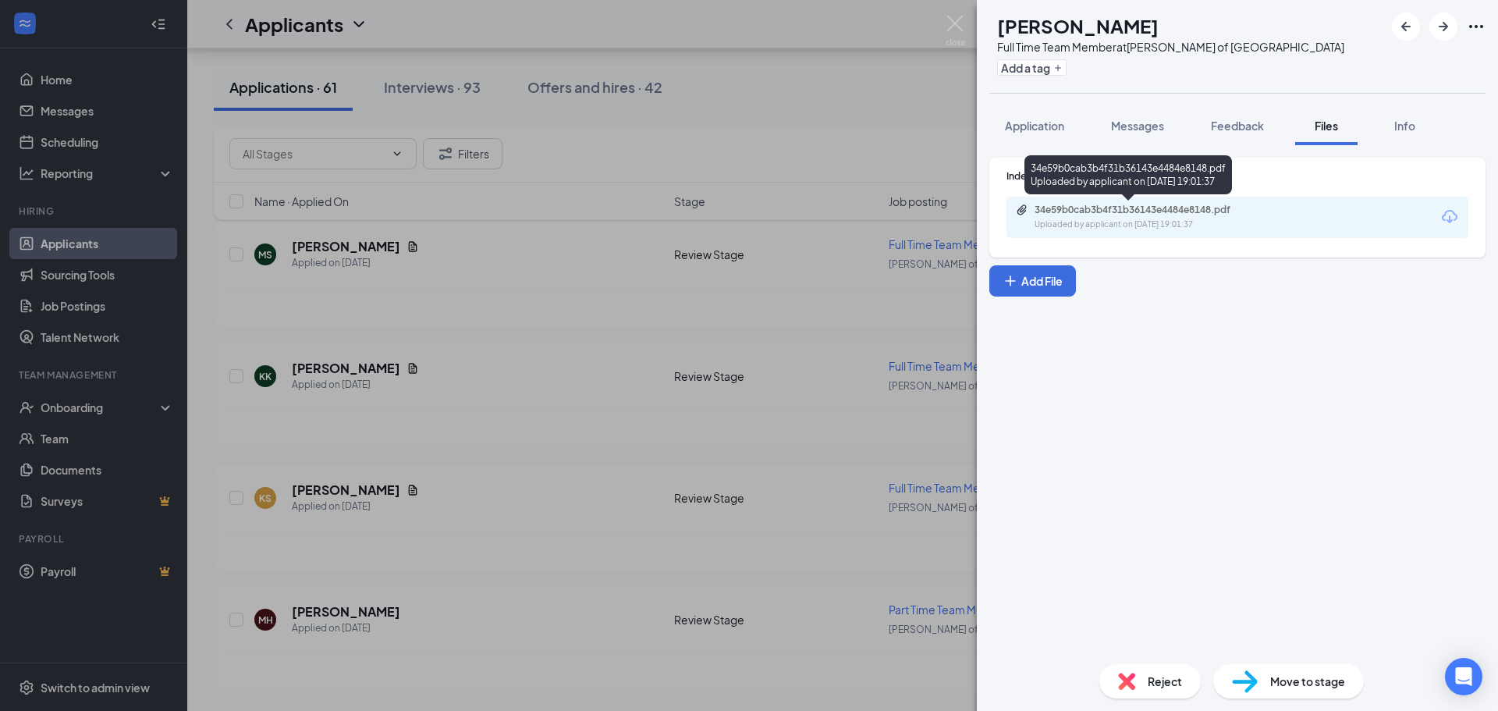
click at [1249, 219] on div "Uploaded by applicant on [DATE] 19:01:37" at bounding box center [1152, 225] width 234 height 12
click at [619, 288] on div "KK [PERSON_NAME] Full Time Team Member at [GEOGRAPHIC_DATA][PERSON_NAME] of Alb…" at bounding box center [749, 355] width 1498 height 711
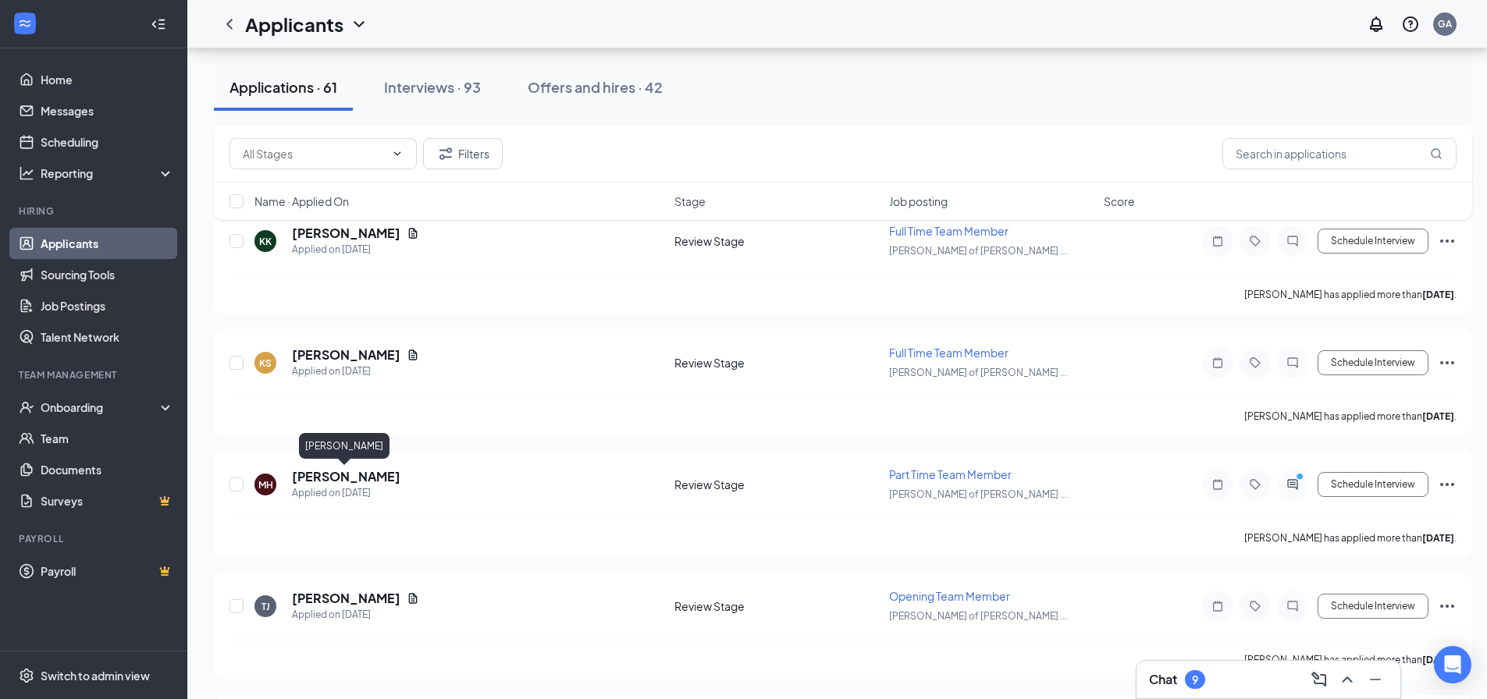
scroll to position [2428, 0]
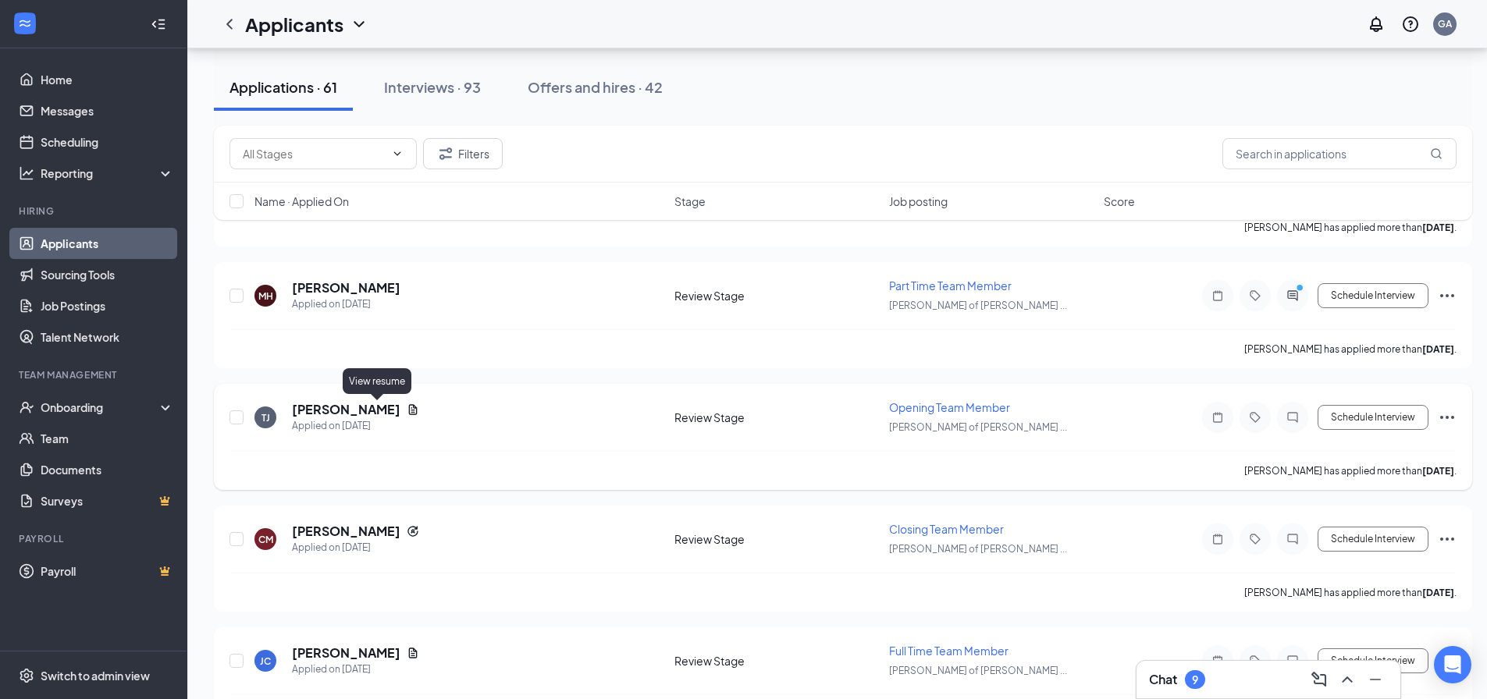
click at [407, 410] on icon "Document" at bounding box center [413, 409] width 12 height 12
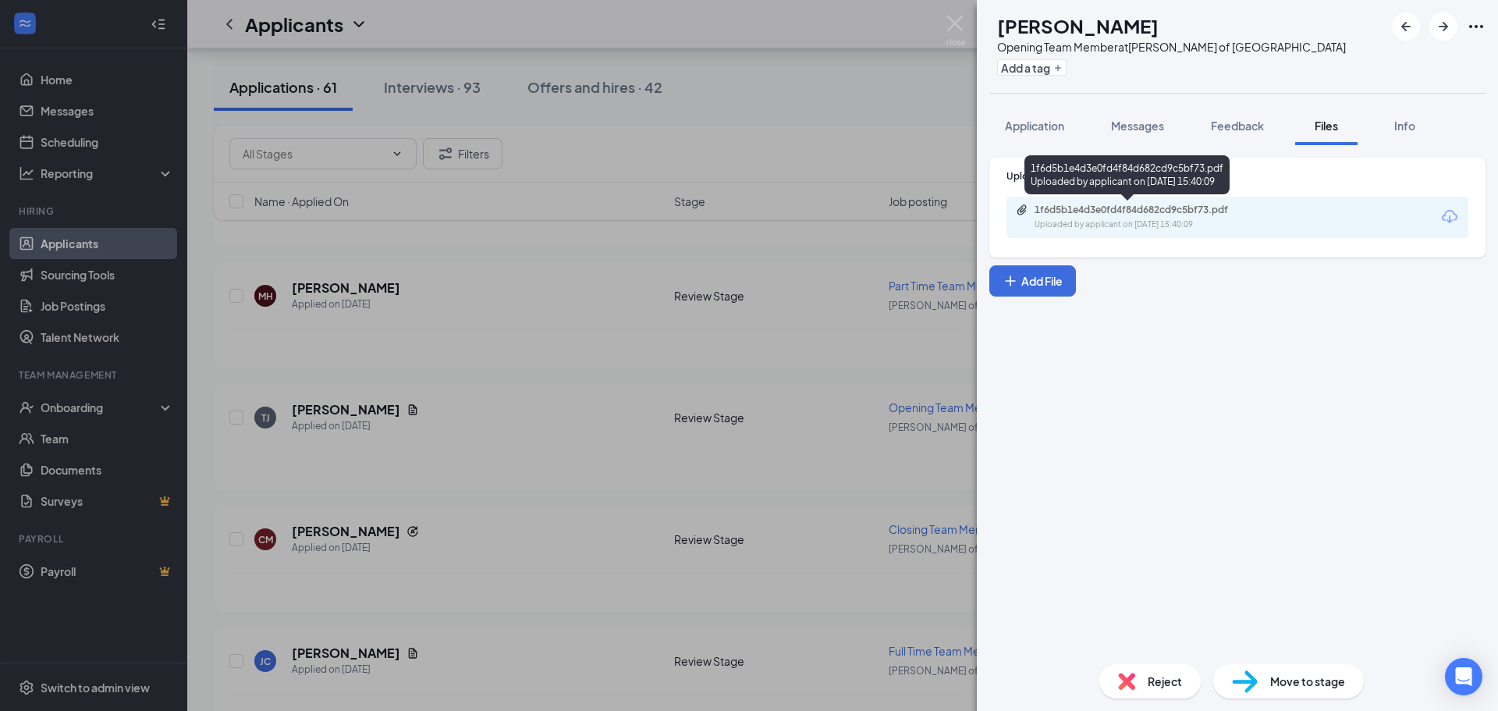
click at [1196, 222] on div "Uploaded by applicant on [DATE] 15:40:09" at bounding box center [1152, 225] width 234 height 12
click at [297, 427] on div "[PERSON_NAME] [PERSON_NAME] Opening Team Member at [GEOGRAPHIC_DATA][PERSON_NAM…" at bounding box center [749, 355] width 1498 height 711
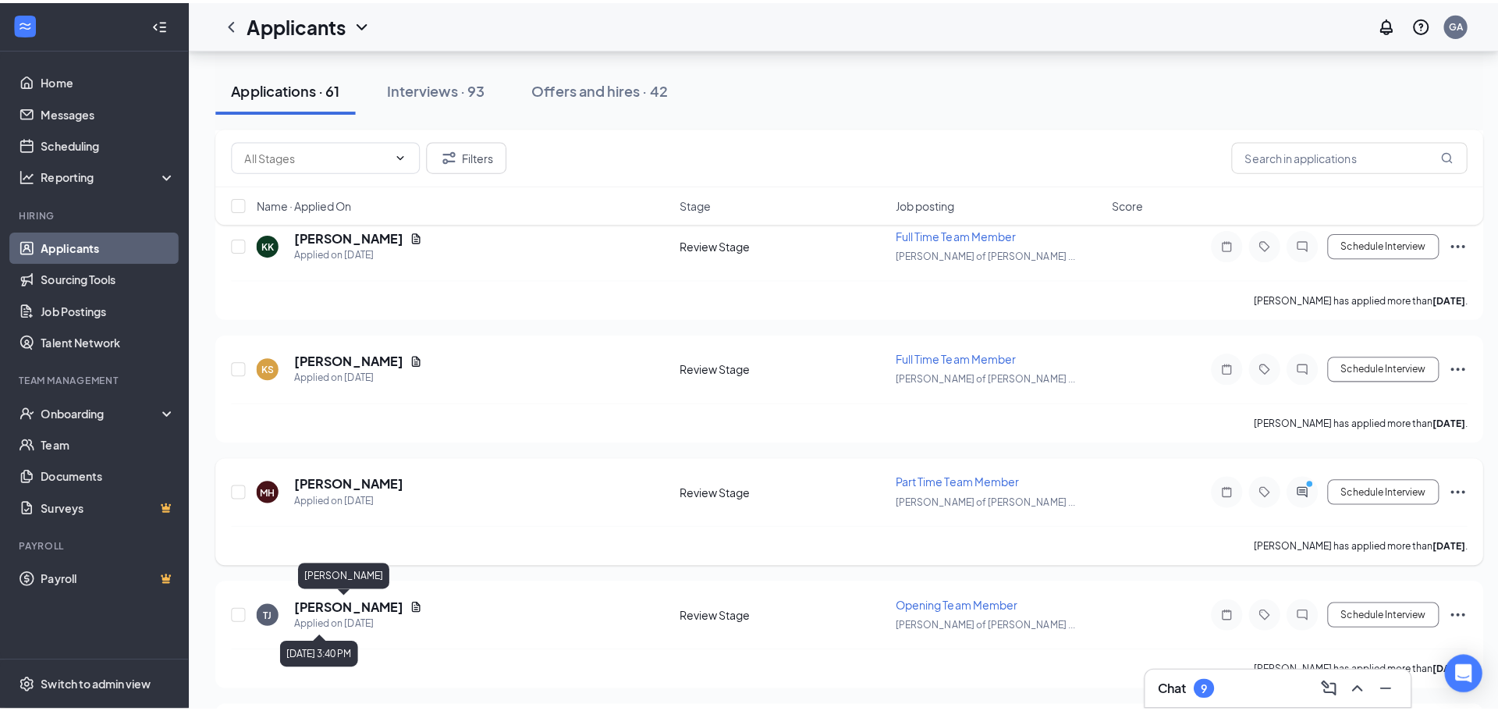
scroll to position [2194, 0]
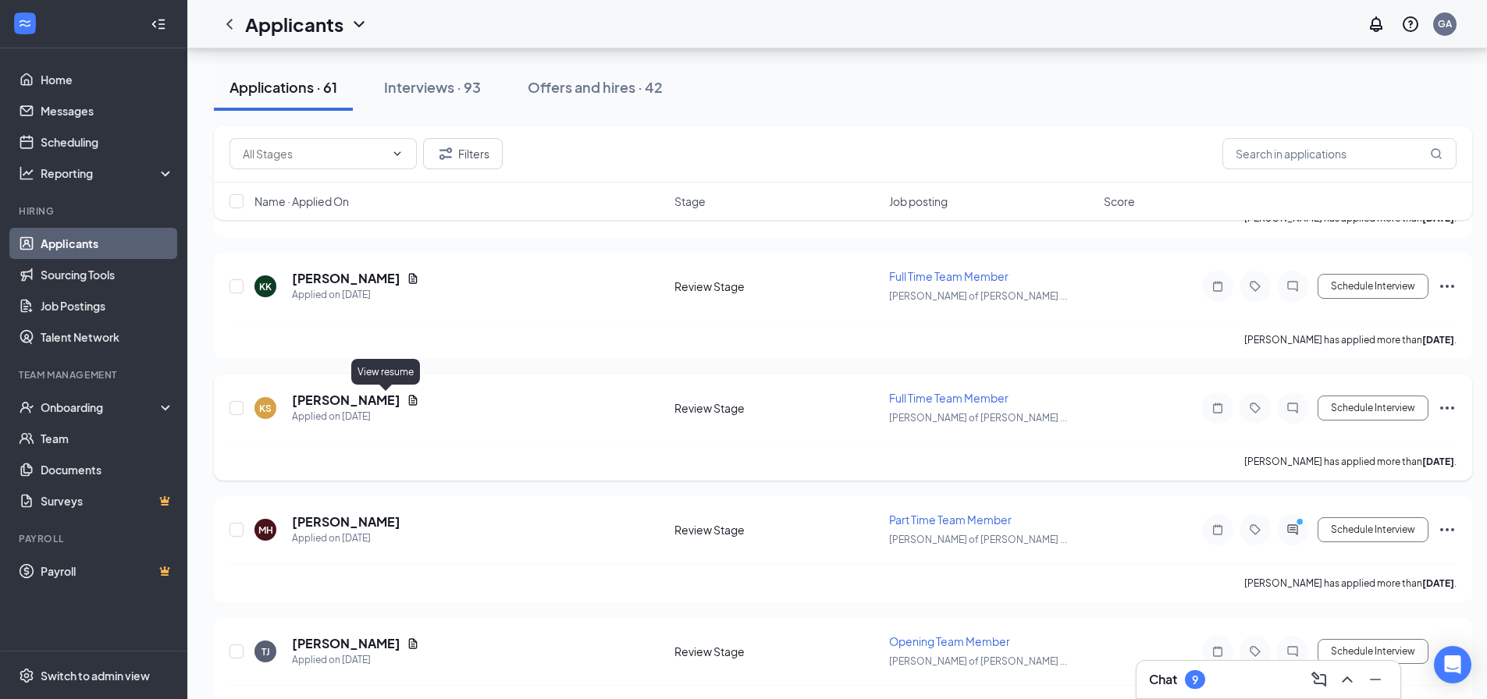
click at [407, 395] on icon "Document" at bounding box center [413, 400] width 12 height 12
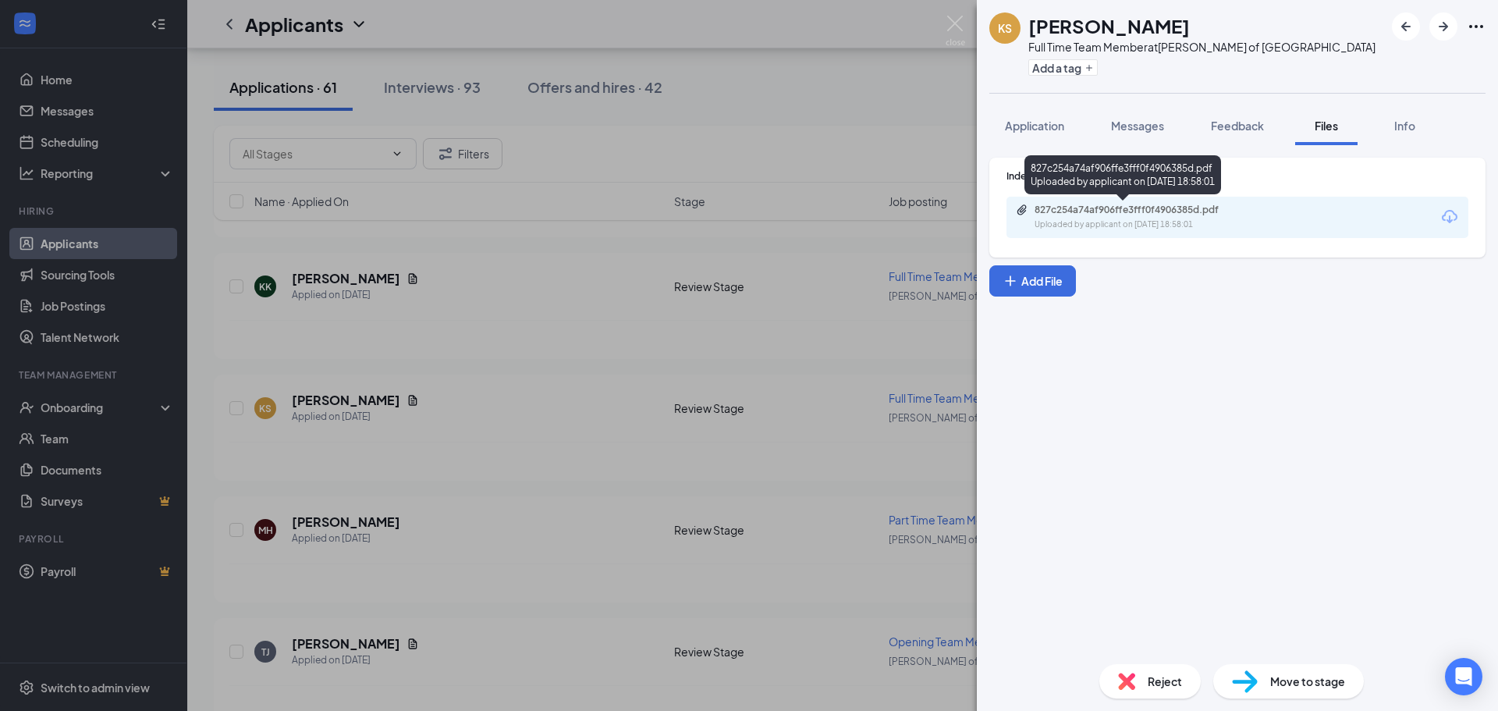
click at [1160, 213] on div "827c254a74af906ffe3fff0f4906385d.pdf" at bounding box center [1144, 210] width 219 height 12
